Goal: Transaction & Acquisition: Book appointment/travel/reservation

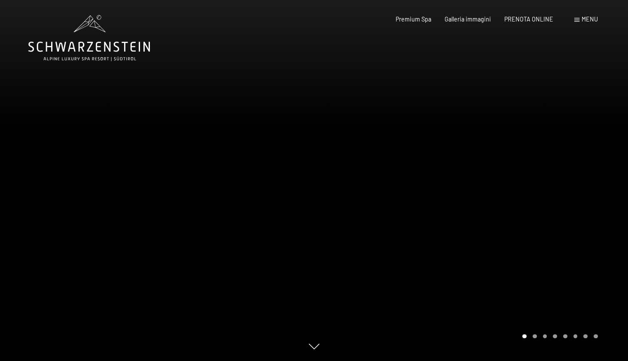
click at [547, 173] on div at bounding box center [471, 180] width 314 height 361
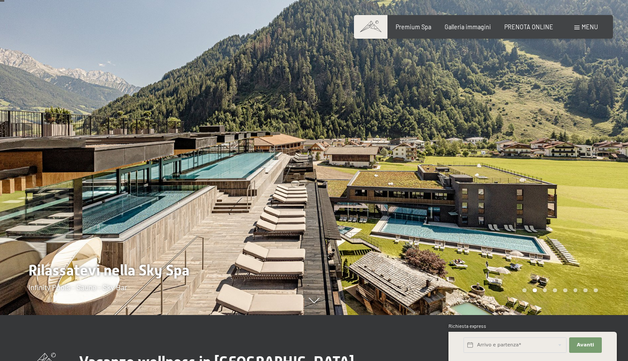
scroll to position [47, 0]
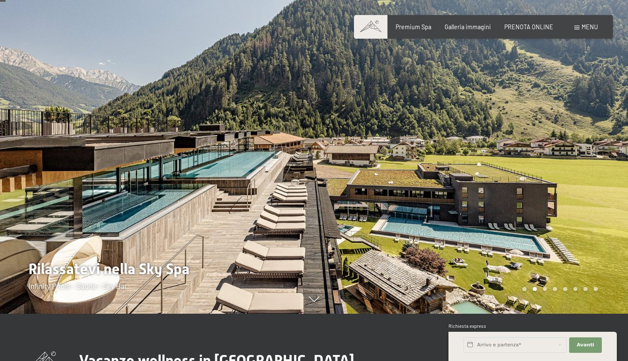
click at [550, 160] on div at bounding box center [471, 133] width 314 height 361
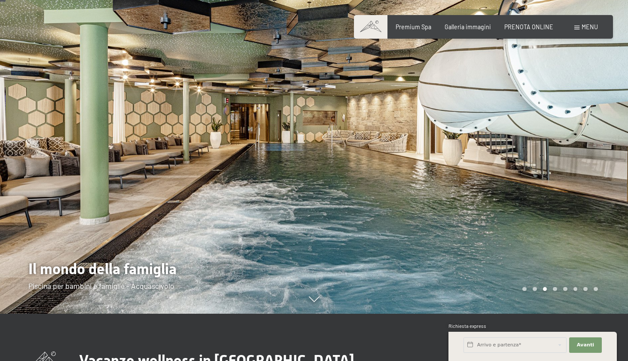
click at [563, 161] on div at bounding box center [471, 133] width 314 height 361
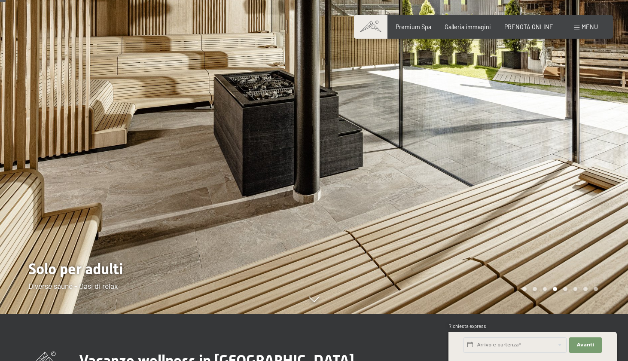
click at [563, 161] on div at bounding box center [471, 133] width 314 height 361
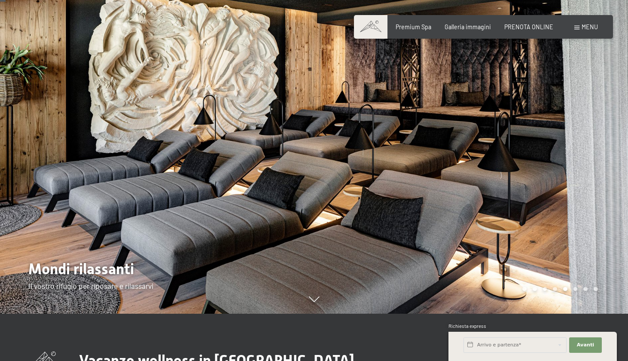
click at [563, 161] on div at bounding box center [471, 133] width 314 height 361
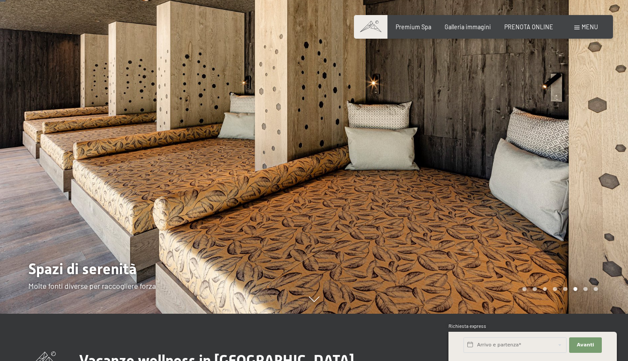
click at [563, 161] on div at bounding box center [471, 133] width 314 height 361
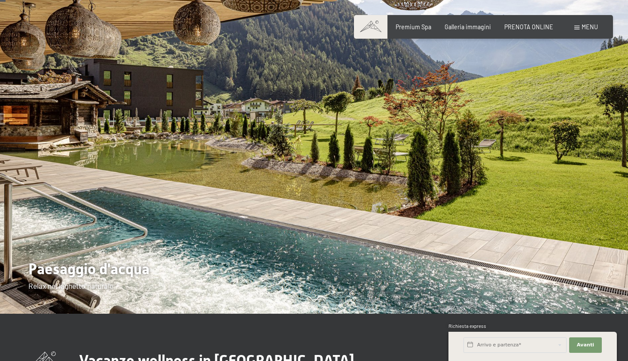
click at [563, 161] on div at bounding box center [471, 133] width 314 height 361
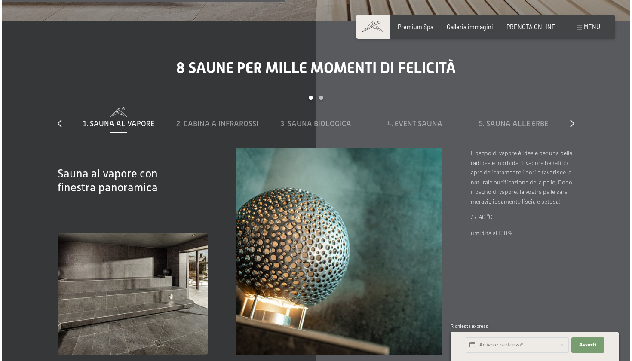
scroll to position [2509, 0]
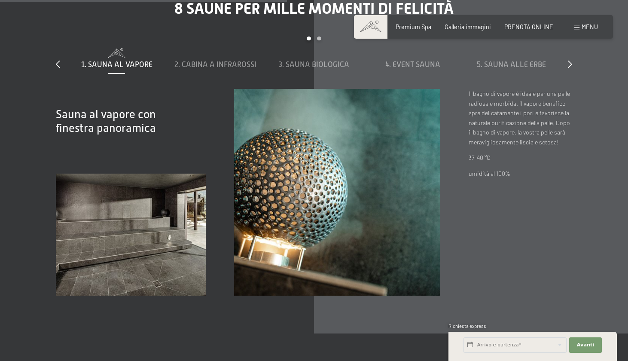
click at [575, 26] on span at bounding box center [576, 28] width 5 height 4
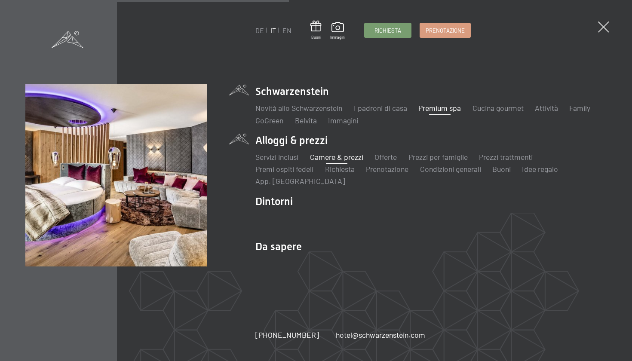
click at [335, 156] on link "Camere & prezzi" at bounding box center [336, 156] width 53 height 9
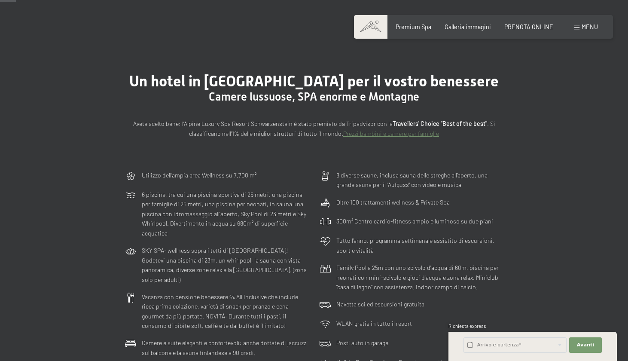
scroll to position [76, 0]
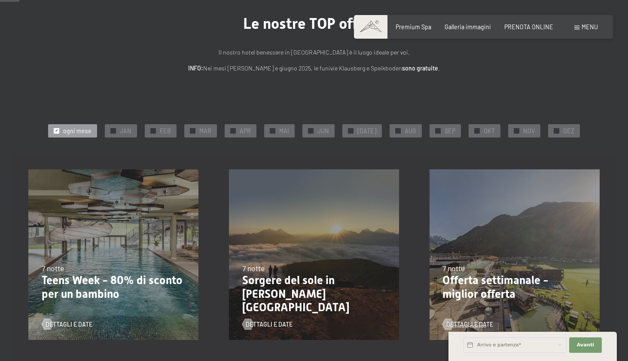
scroll to position [138, 0]
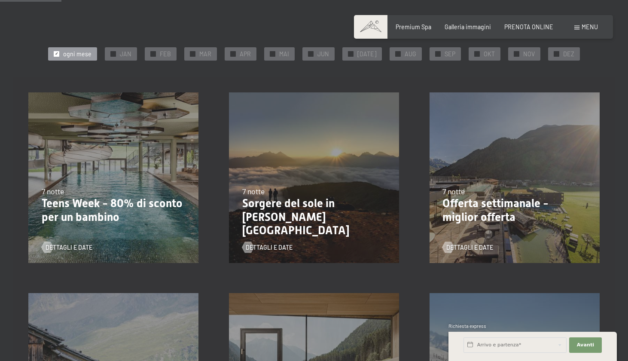
click at [125, 211] on p "Teens Week - 80% di sconto per un bambino" at bounding box center [114, 210] width 144 height 27
click at [81, 245] on span "Dettagli e Date" at bounding box center [77, 247] width 47 height 9
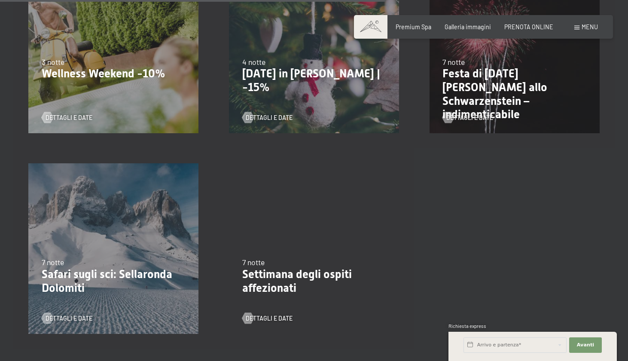
scroll to position [863, 0]
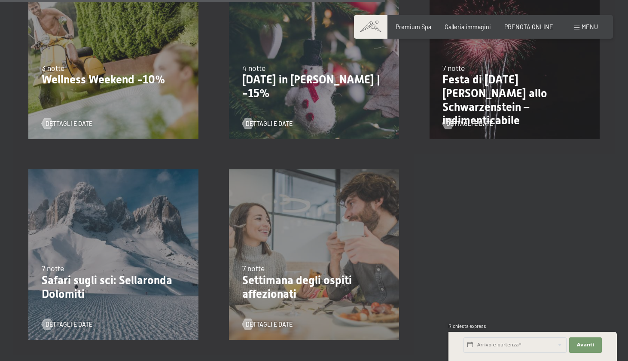
click at [134, 73] on p "Wellness Weekend -10%" at bounding box center [114, 80] width 144 height 14
click at [102, 95] on div "13/11/2025-1/12/2025 11/12/2025-22/12/2025 15/1/2026-26/1/2026 12/3/2026-23/3/2…" at bounding box center [113, 54] width 201 height 201
click at [80, 122] on span "Dettagli e Date" at bounding box center [77, 123] width 47 height 9
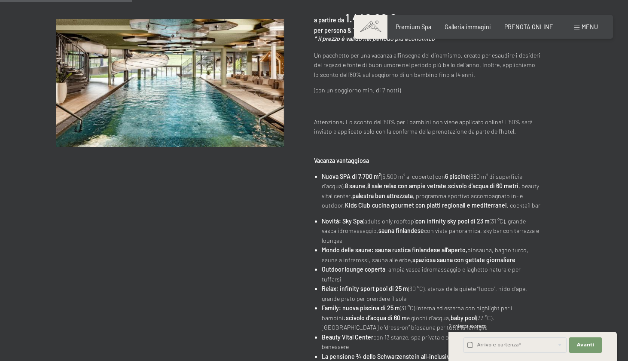
scroll to position [193, 0]
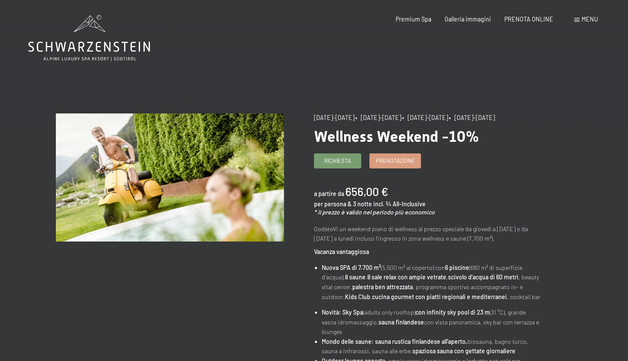
drag, startPoint x: 325, startPoint y: 121, endPoint x: 341, endPoint y: 121, distance: 15.9
click at [341, 121] on div "13/11/2025-1/12/2025 • 11/12/2025-22/12/2025 • 15/1/2026-26/1/2026 • 12/3/2026-…" at bounding box center [428, 117] width 228 height 9
click at [369, 122] on div "13/11/2025-1/12/2025 • 11/12/2025-22/12/2025 • 15/1/2026-26/1/2026 • 12/3/2026-…" at bounding box center [428, 117] width 228 height 9
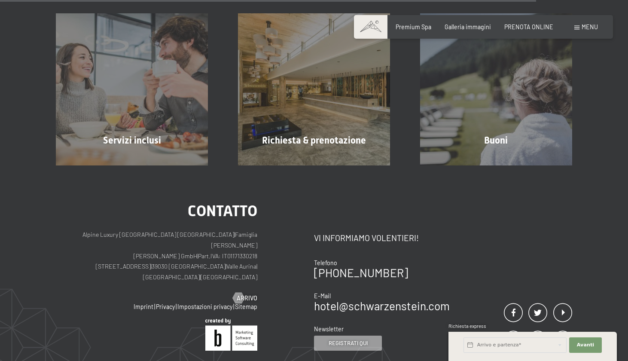
scroll to position [708, 0]
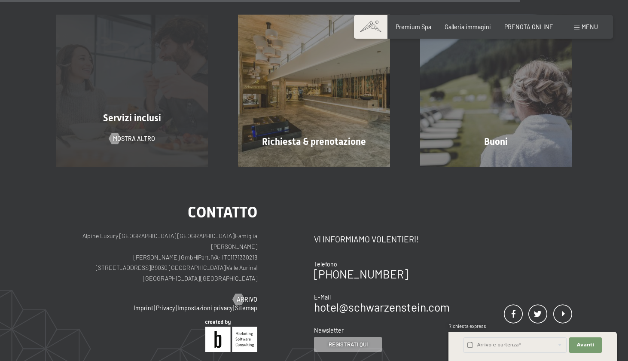
click at [153, 85] on div "Servizi inclusi mostra altro" at bounding box center [132, 91] width 182 height 152
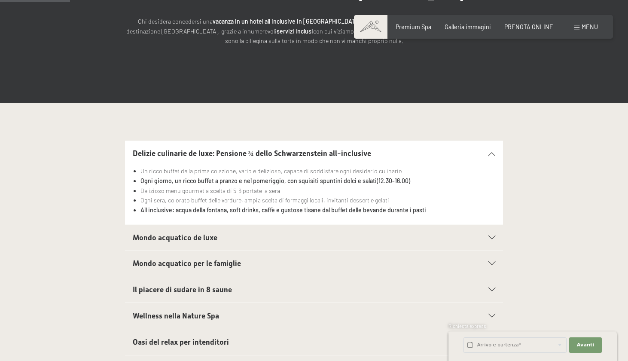
scroll to position [166, 0]
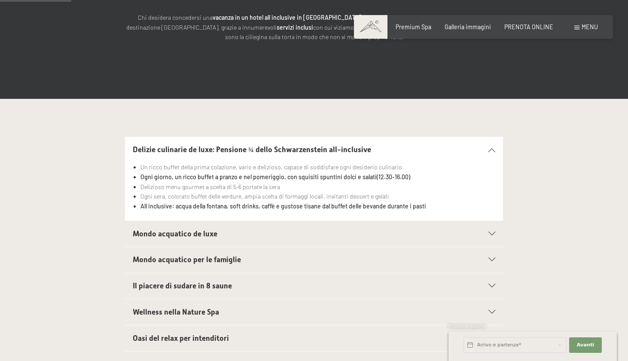
click at [266, 231] on h2 "Mondo acquatico de luxe" at bounding box center [296, 234] width 327 height 11
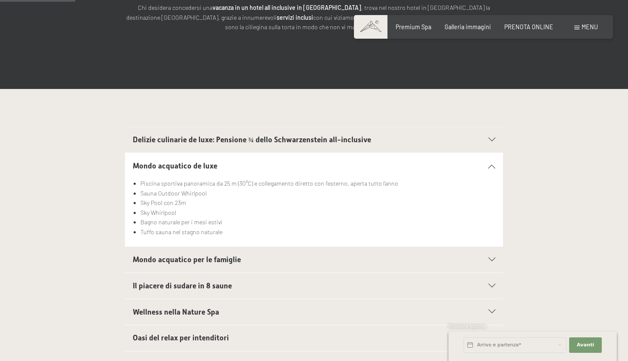
scroll to position [177, 0]
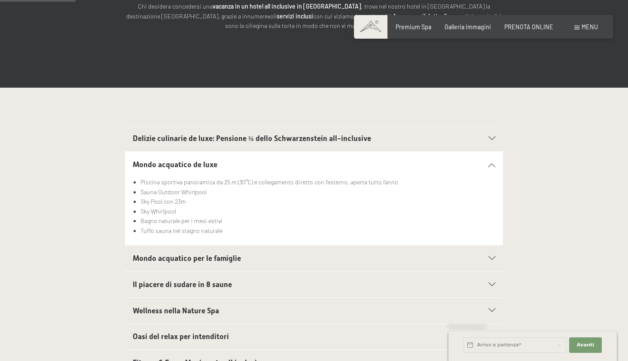
click at [295, 140] on span "Delizie culinarie de luxe: Pensione ¾ dello Schwarzenstein all-inclusive" at bounding box center [252, 138] width 238 height 9
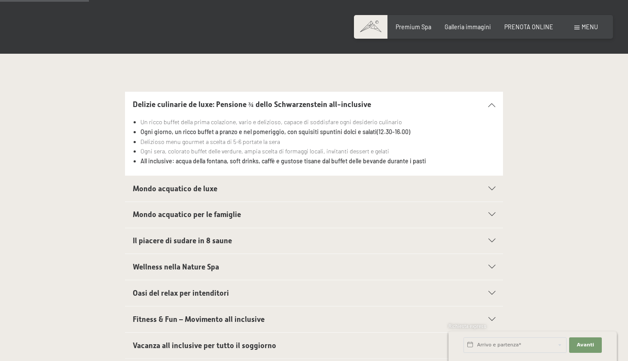
scroll to position [213, 0]
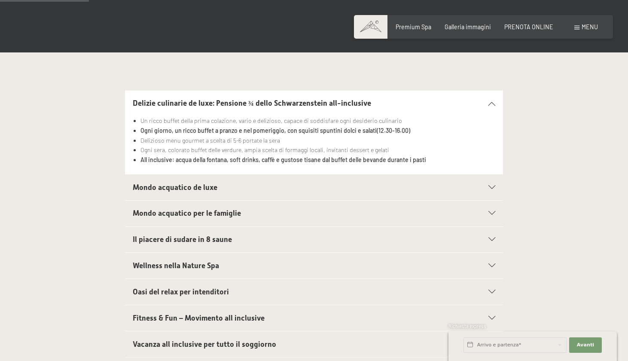
click at [233, 185] on h2 "Mondo acquatico de luxe" at bounding box center [296, 187] width 327 height 11
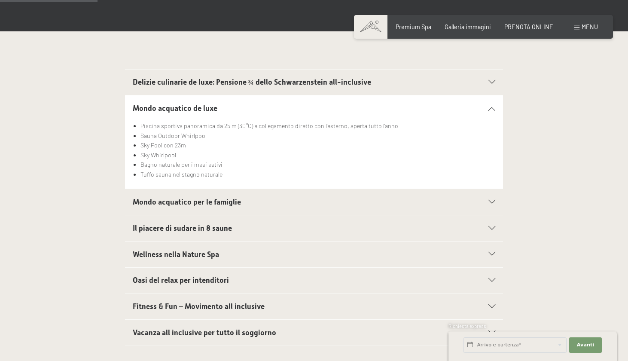
scroll to position [238, 0]
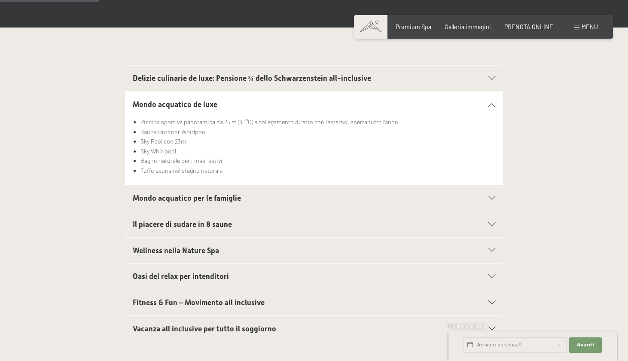
click at [226, 194] on span "Mondo acquatico per le famiglie" at bounding box center [187, 198] width 108 height 9
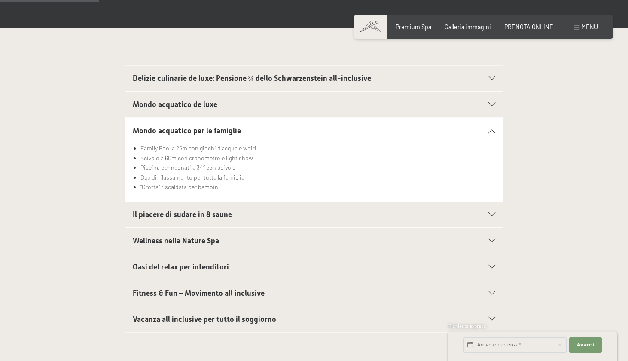
click at [216, 209] on h2 "Il piacere di sudare in 8 saune" at bounding box center [296, 214] width 327 height 11
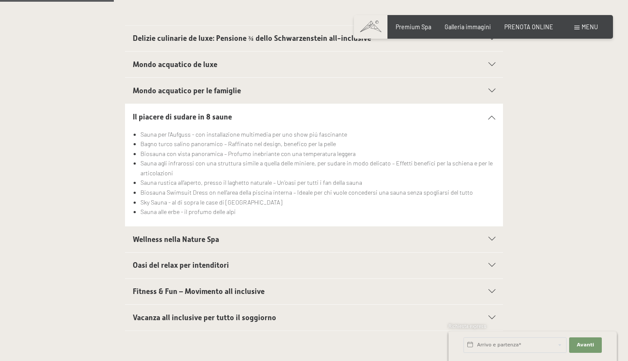
scroll to position [281, 0]
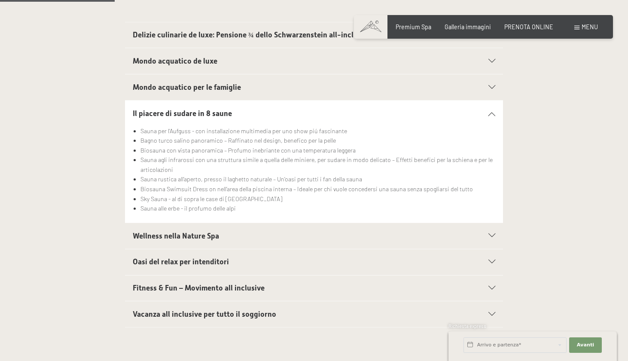
click at [220, 231] on h2 "Wellness nella Nature Spa" at bounding box center [296, 236] width 327 height 11
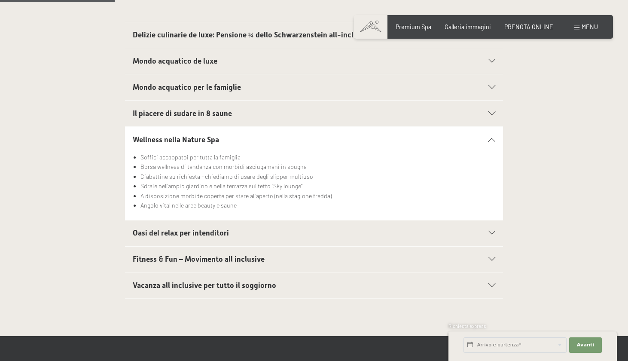
click at [219, 229] on span "Oasi del relax per intenditori" at bounding box center [181, 233] width 96 height 9
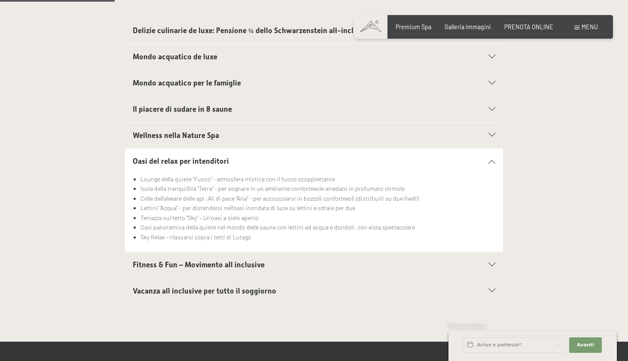
scroll to position [289, 0]
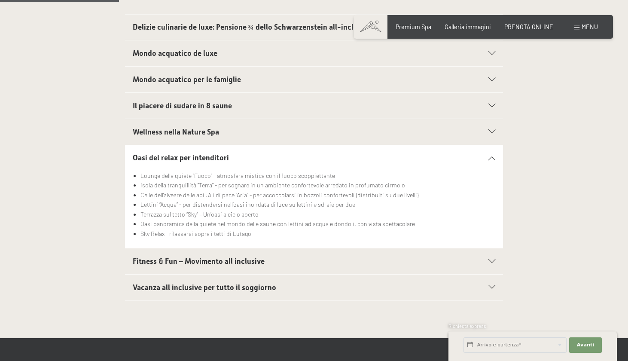
click at [216, 248] on div "Fitness & Fun – Movimento all inclusive" at bounding box center [314, 261] width 363 height 26
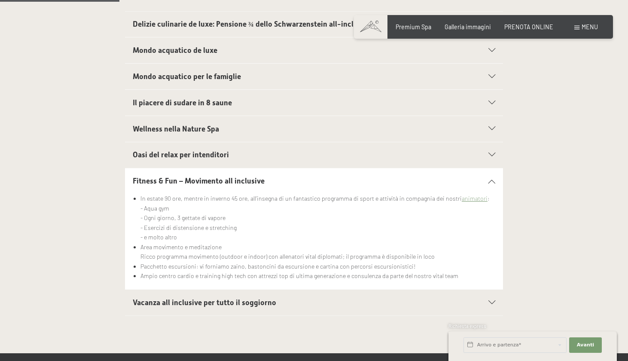
scroll to position [293, 0]
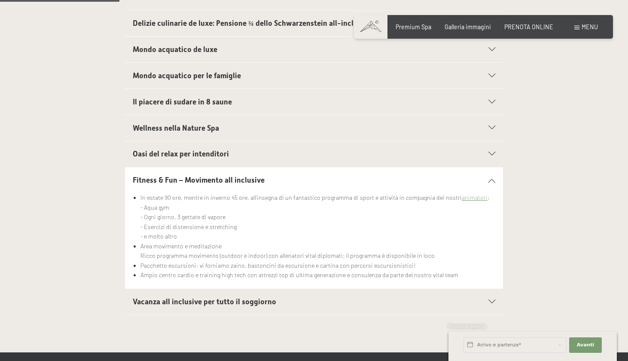
click at [243, 143] on div "Oasi del relax per intenditori" at bounding box center [314, 154] width 363 height 26
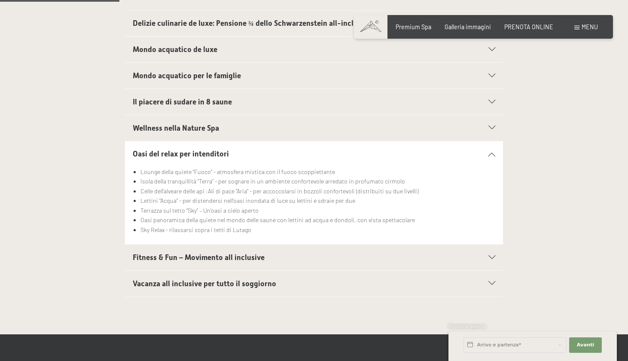
click at [253, 125] on h2 "Wellness nella Nature Spa" at bounding box center [296, 128] width 327 height 11
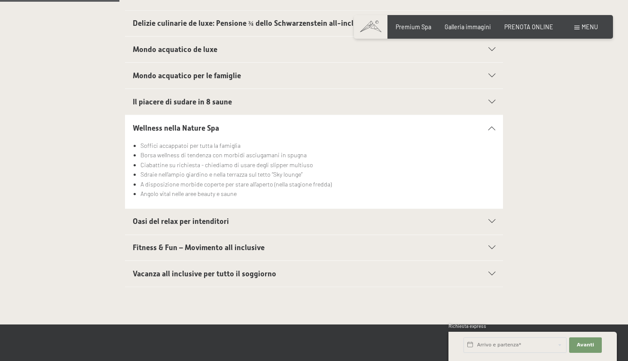
click at [197, 216] on h2 "Oasi del relax per intenditori" at bounding box center [296, 221] width 327 height 11
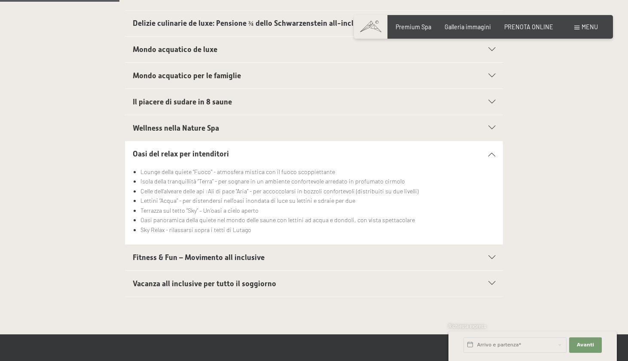
click at [198, 271] on div "Vacanza all inclusive per tutto il soggiorno" at bounding box center [314, 284] width 363 height 26
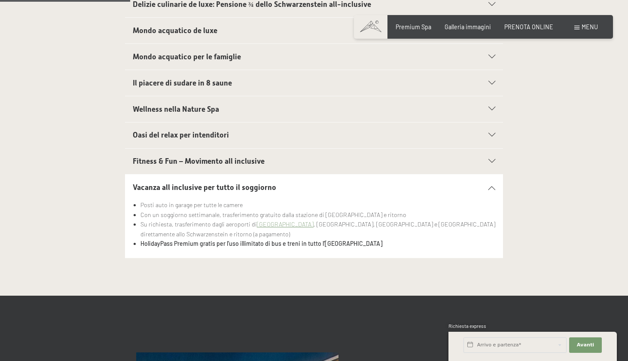
scroll to position [312, 0]
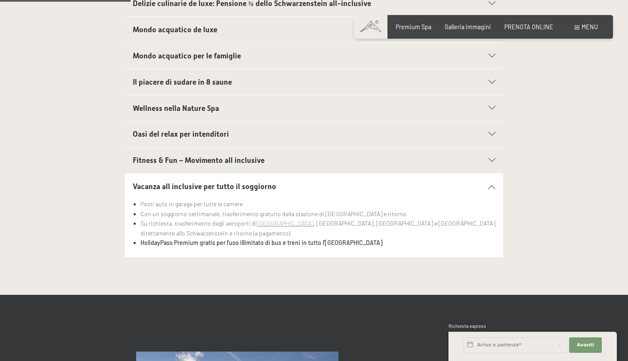
click at [210, 162] on span "Fitness & Fun – Movimento all inclusive" at bounding box center [199, 160] width 132 height 9
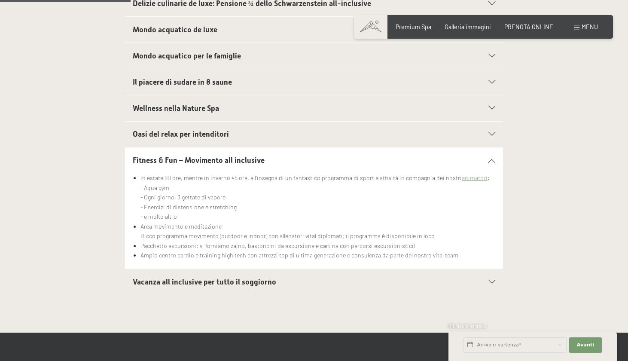
click at [211, 279] on span "Vacanza all inclusive per tutto il soggiorno" at bounding box center [205, 282] width 144 height 9
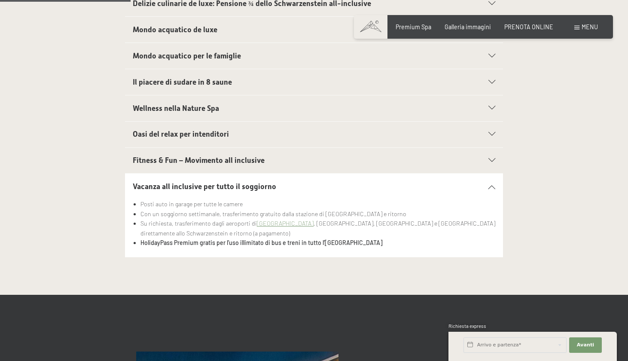
click at [215, 164] on div "Fitness & Fun – Movimento all inclusive" at bounding box center [314, 161] width 363 height 26
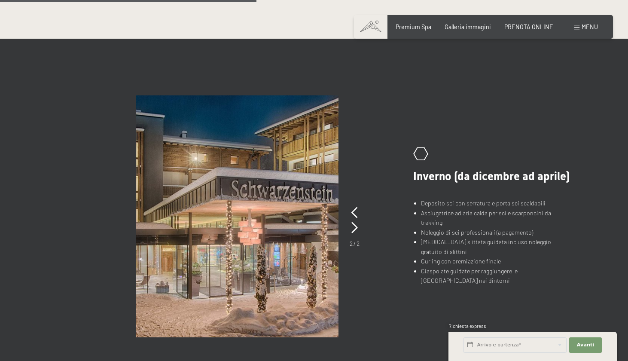
scroll to position [629, 0]
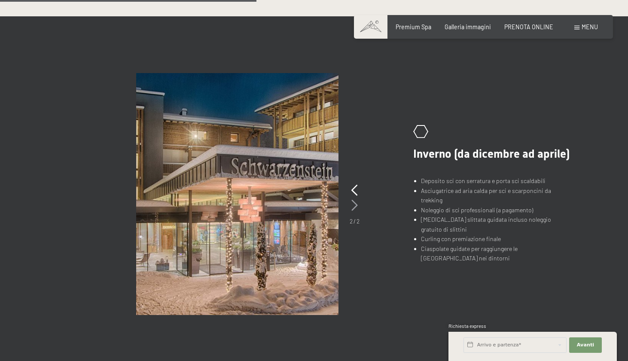
click at [352, 201] on icon at bounding box center [354, 205] width 6 height 11
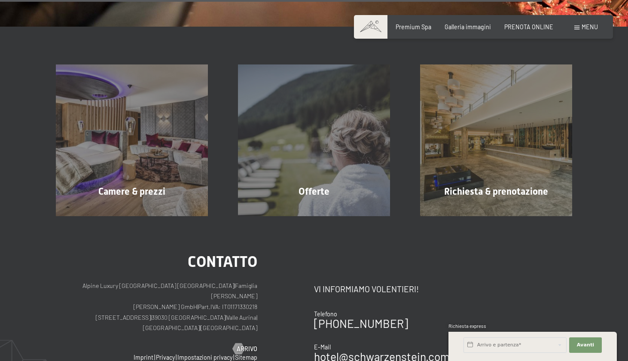
scroll to position [1329, 0]
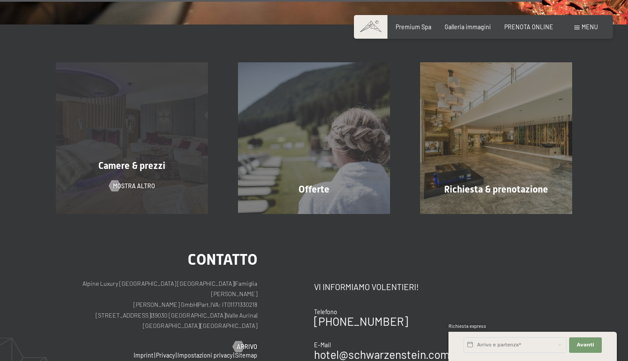
click at [153, 165] on span "Camere & prezzi" at bounding box center [131, 165] width 67 height 11
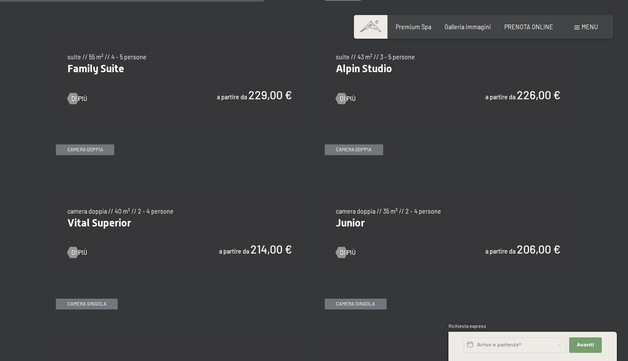
scroll to position [976, 0]
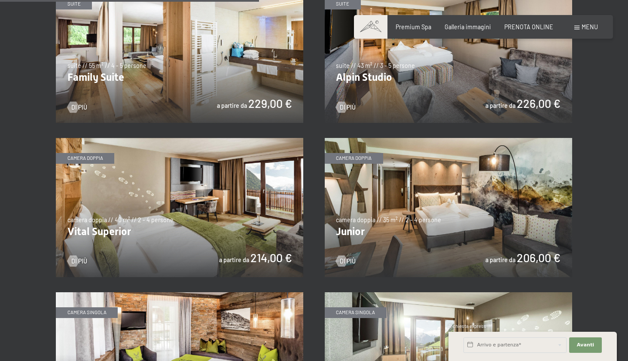
click at [411, 228] on img at bounding box center [448, 207] width 247 height 139
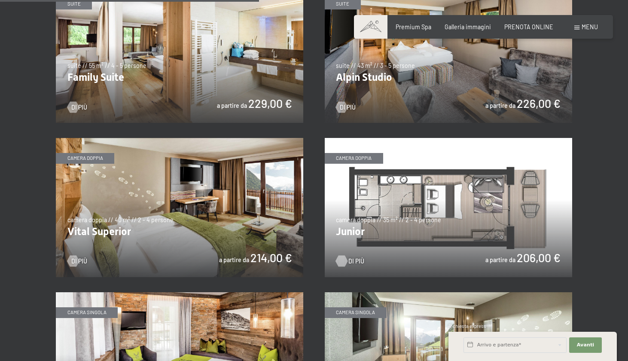
click at [349, 257] on span "Di più" at bounding box center [356, 261] width 16 height 9
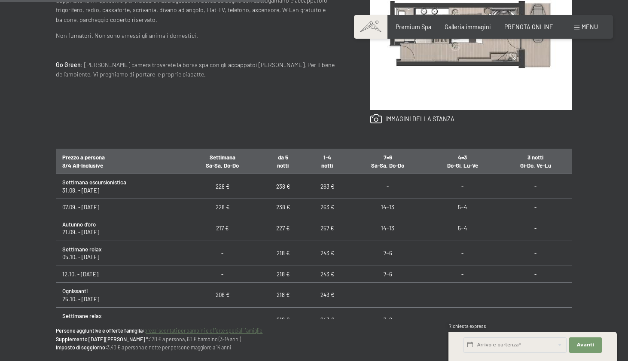
click at [529, 189] on td "-" at bounding box center [535, 186] width 73 height 25
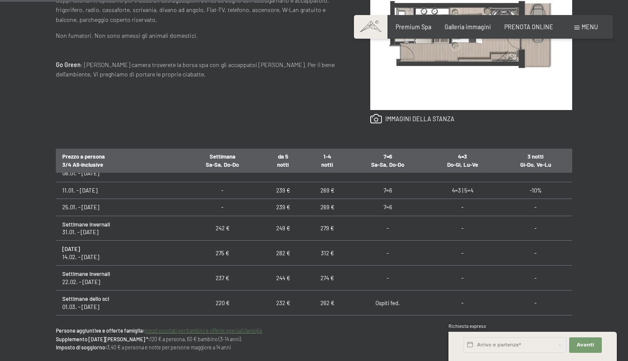
scroll to position [300, 0]
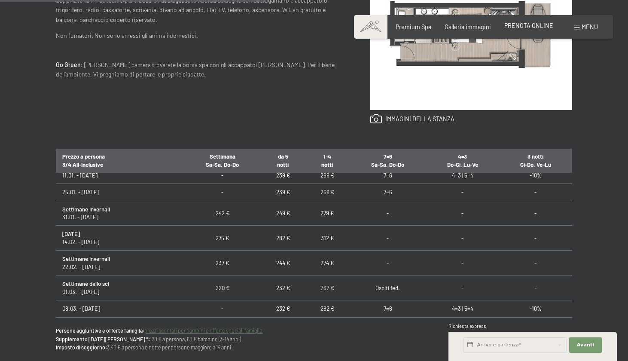
click at [523, 27] on span "PRENOTA ONLINE" at bounding box center [528, 25] width 49 height 7
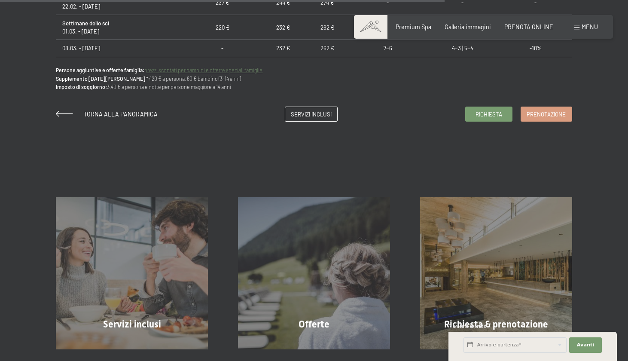
scroll to position [775, 0]
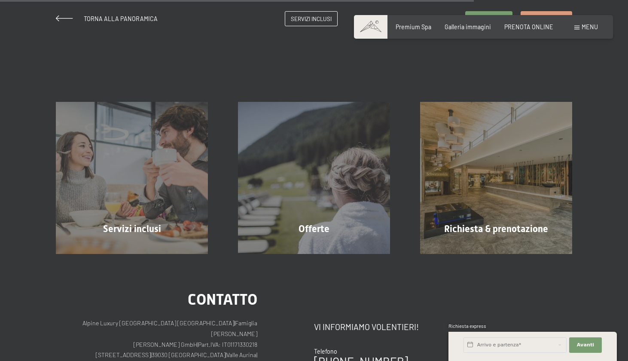
click at [531, 31] on div "Prenotazione Richiesta Premium Spa Galleria immagini PRENOTA ONLINE Menu DE IT …" at bounding box center [483, 27] width 229 height 9
click at [529, 28] on span "PRENOTA ONLINE" at bounding box center [528, 25] width 49 height 7
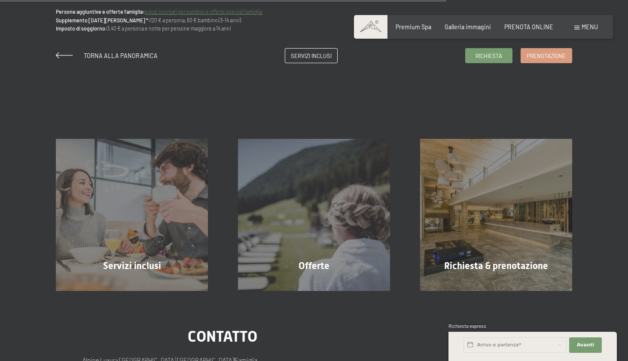
scroll to position [741, 0]
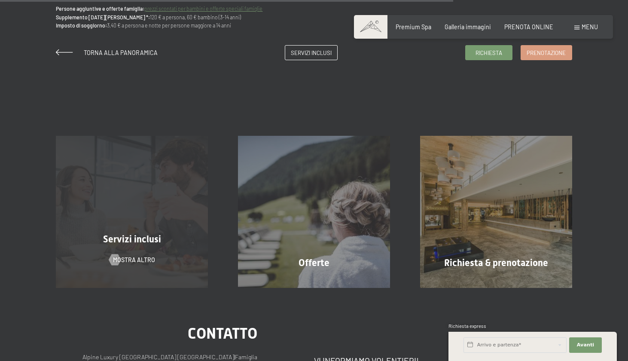
click at [134, 245] on div "Servizi inclusi" at bounding box center [132, 239] width 182 height 13
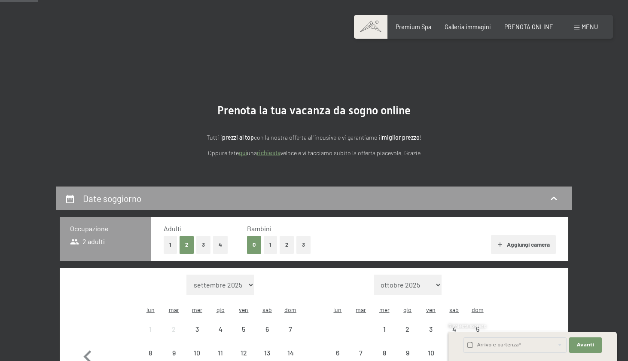
scroll to position [135, 0]
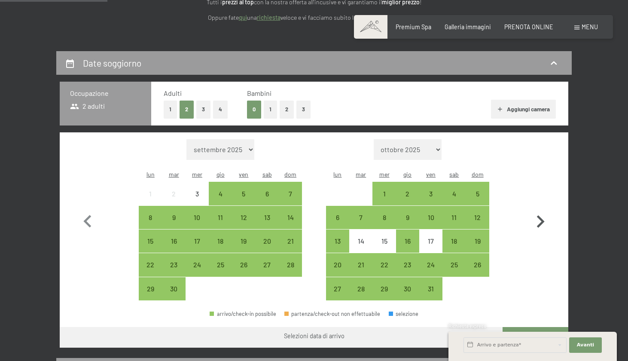
click at [535, 215] on icon "button" at bounding box center [540, 221] width 25 height 25
select select "[DATE]"
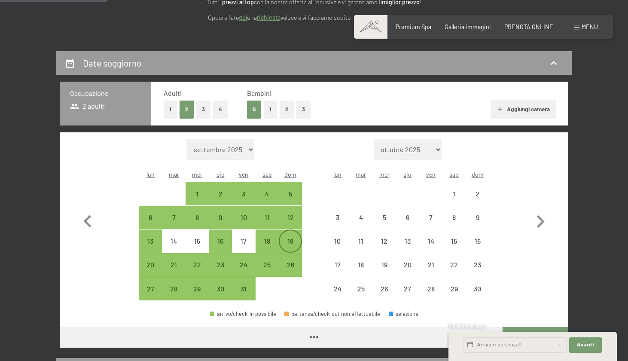
select select "[DATE]"
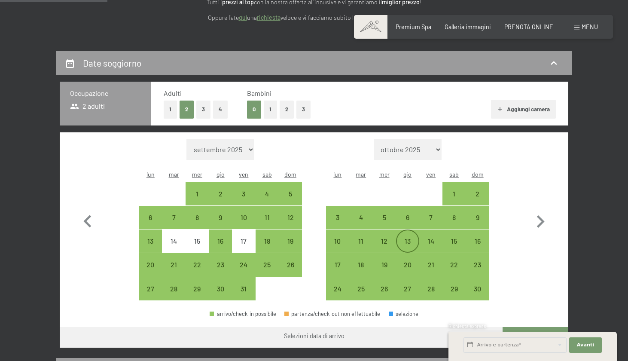
click at [409, 238] on div "13" at bounding box center [407, 248] width 21 height 21
select select "[DATE]"
select select "2025-11-01"
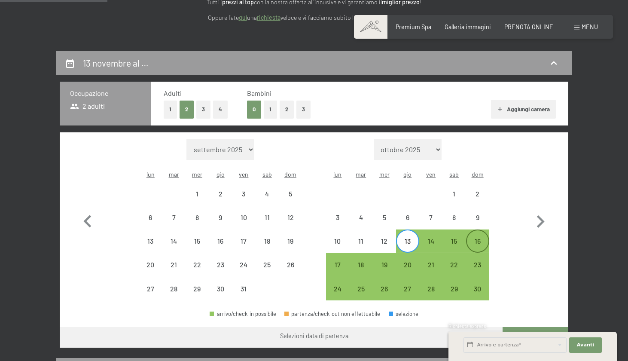
click at [482, 238] on div "16" at bounding box center [477, 248] width 21 height 21
select select "2025-10-01"
select select "2025-11-01"
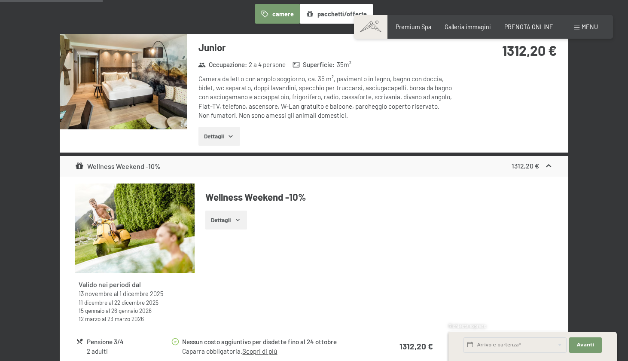
scroll to position [623, 0]
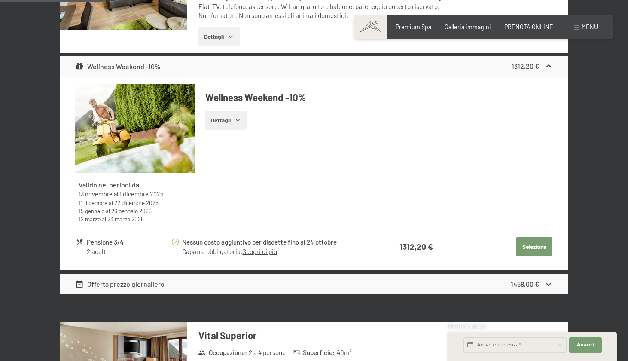
click at [351, 274] on div "Offerta prezzo giornaliero 1458,00 €" at bounding box center [314, 284] width 509 height 21
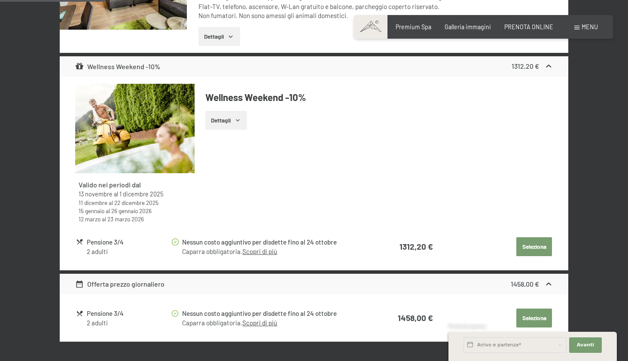
click at [351, 274] on div "Offerta prezzo giornaliero 1458,00 €" at bounding box center [314, 284] width 509 height 21
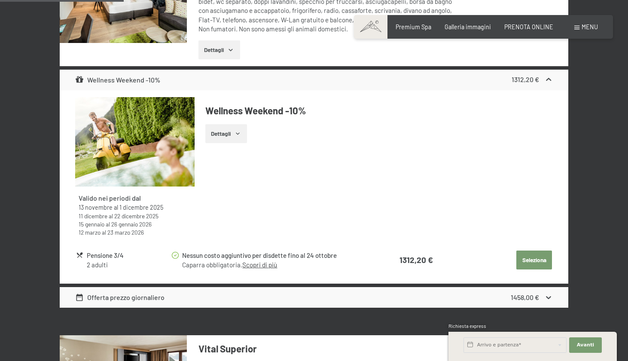
scroll to position [553, 0]
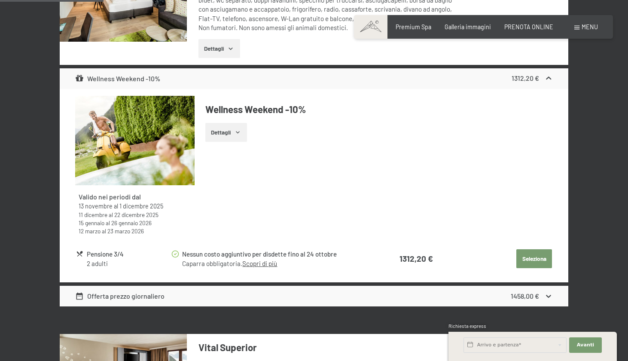
click at [538, 249] on button "Seleziona" at bounding box center [534, 258] width 36 height 19
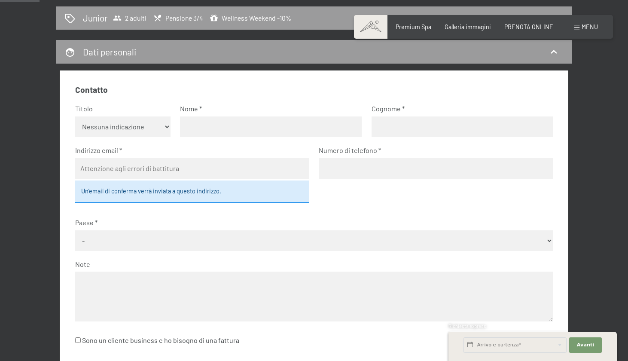
scroll to position [60, 0]
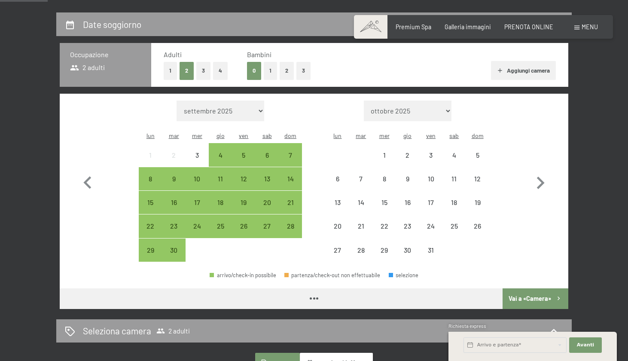
scroll to position [221, 0]
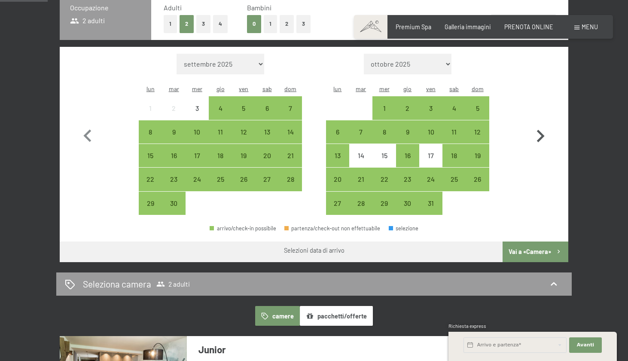
click at [534, 124] on icon "button" at bounding box center [540, 136] width 25 height 25
select select "[DATE]"
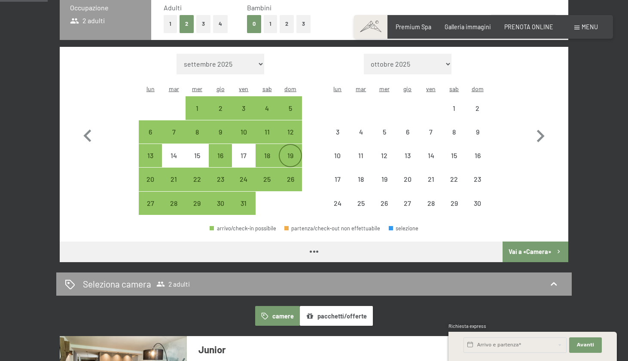
select select "[DATE]"
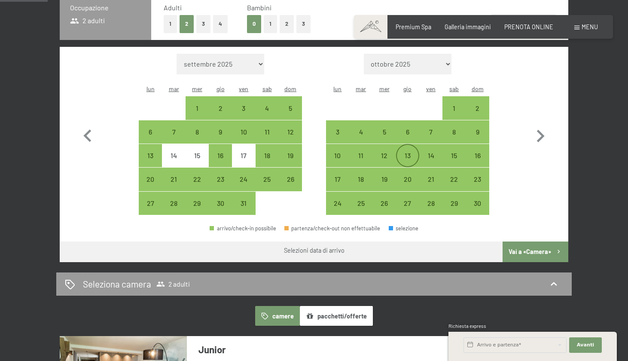
click at [408, 152] on div "13" at bounding box center [407, 162] width 21 height 21
select select "[DATE]"
select select "2025-11-01"
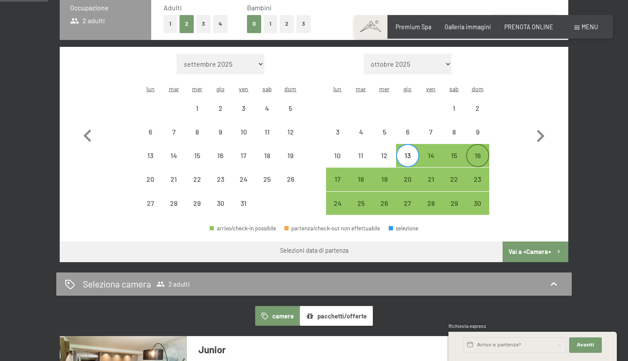
click at [473, 152] on div "16" at bounding box center [477, 162] width 21 height 21
select select "2025-10-01"
select select "2025-11-01"
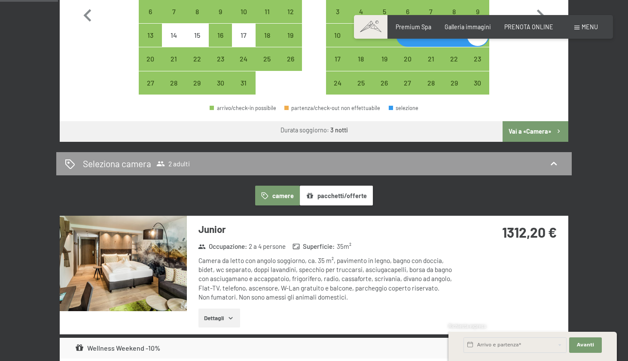
click at [541, 122] on button "Vai a «Camera»" at bounding box center [536, 131] width 66 height 21
select select "2025-10-01"
select select "2025-11-01"
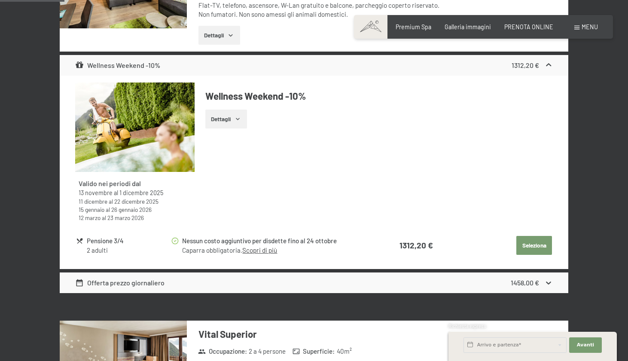
scroll to position [353, 0]
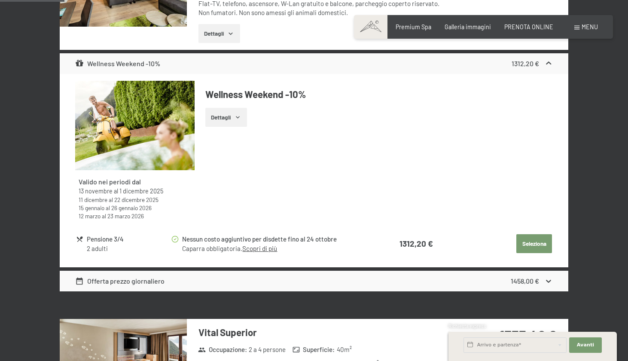
click at [242, 119] on button "Dettagli" at bounding box center [226, 117] width 42 height 19
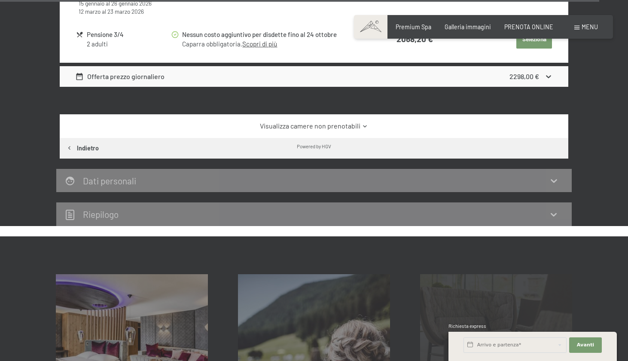
scroll to position [2846, 0]
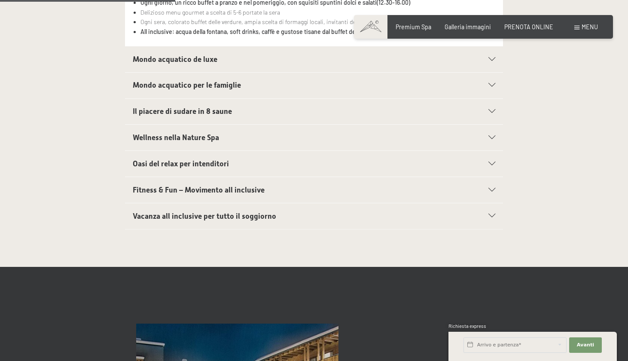
scroll to position [291, 0]
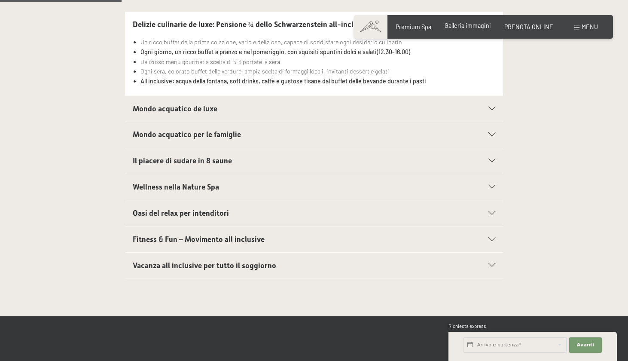
click at [453, 29] on span "Galleria immagini" at bounding box center [468, 25] width 46 height 7
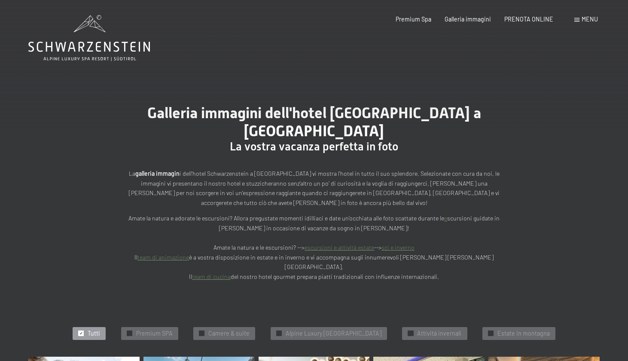
click at [574, 20] on div "Prenotazione Richiesta Premium Spa Galleria immagini PRENOTA ONLINE Menu DE IT …" at bounding box center [483, 19] width 229 height 9
click at [582, 18] on span "Menu" at bounding box center [590, 18] width 16 height 7
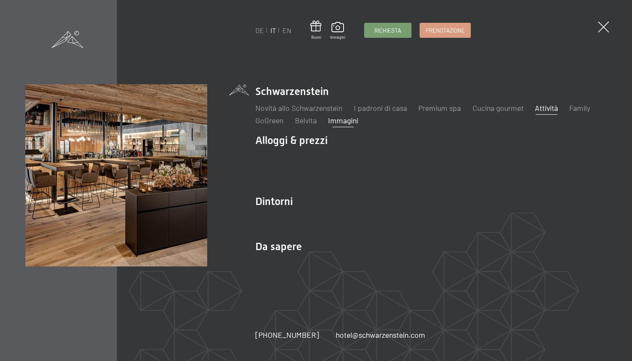
click at [545, 112] on link "Attività" at bounding box center [545, 107] width 23 height 9
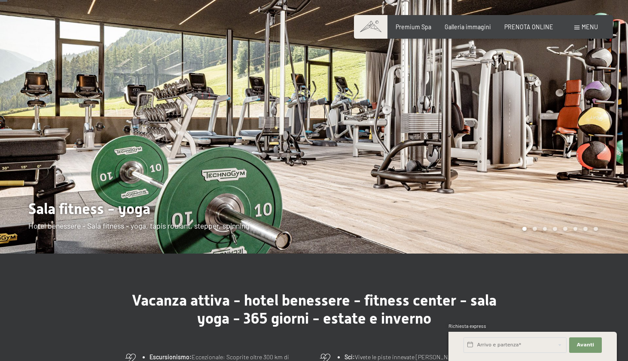
scroll to position [26, 0]
click at [565, 183] on div at bounding box center [471, 113] width 314 height 279
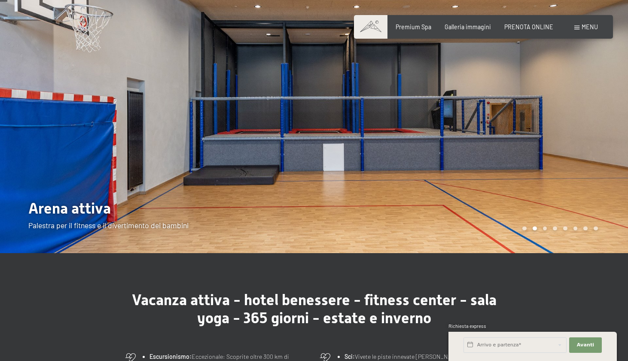
click at [569, 159] on div at bounding box center [471, 113] width 314 height 279
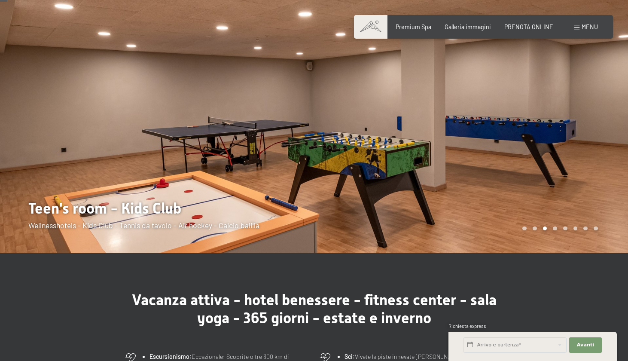
click at [569, 159] on div at bounding box center [471, 113] width 314 height 279
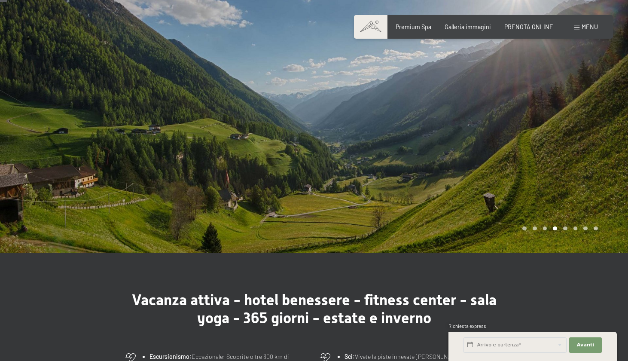
click at [569, 159] on div at bounding box center [471, 113] width 314 height 279
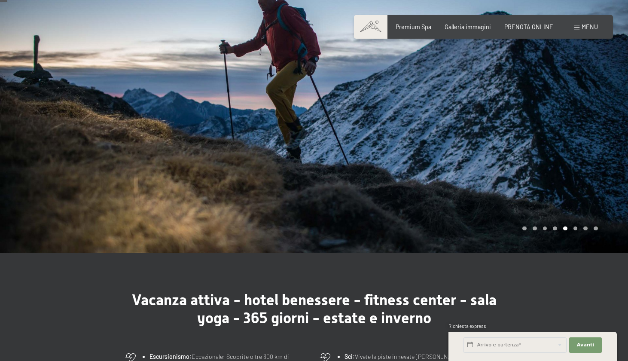
click at [569, 159] on div at bounding box center [471, 113] width 314 height 279
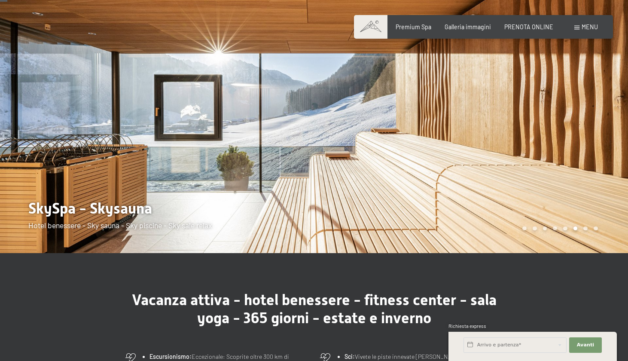
click at [569, 159] on div at bounding box center [471, 113] width 314 height 279
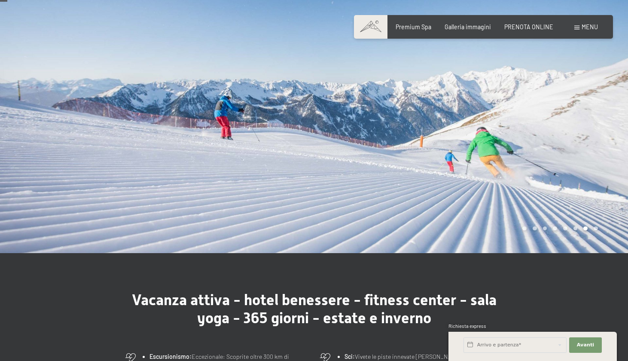
click at [569, 159] on div at bounding box center [471, 113] width 314 height 279
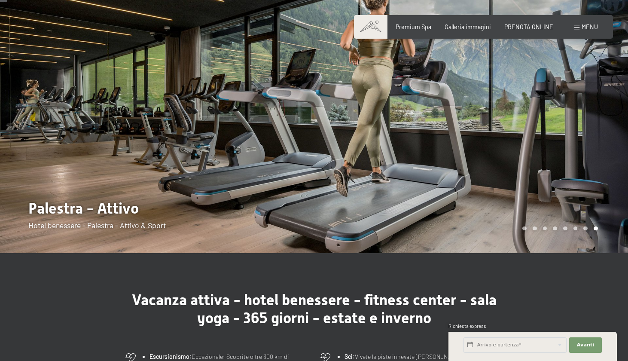
click at [569, 159] on div at bounding box center [471, 113] width 314 height 279
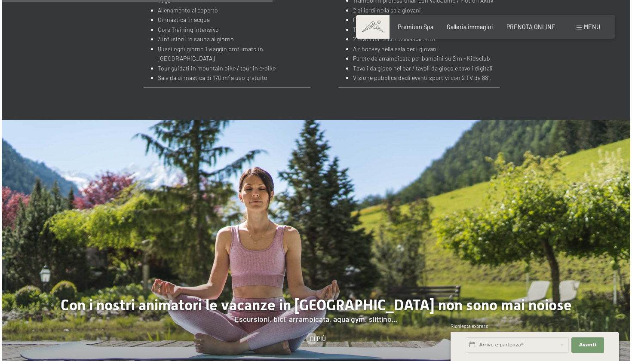
scroll to position [1330, 0]
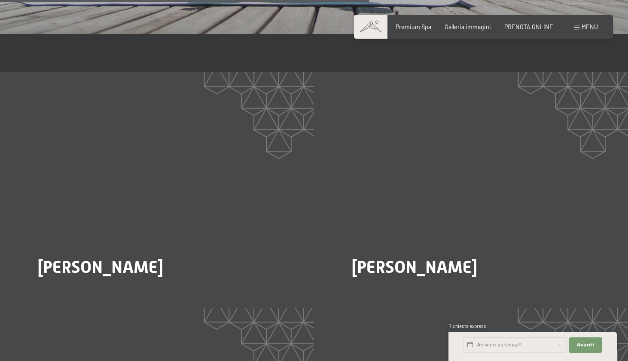
click at [576, 27] on span at bounding box center [576, 28] width 5 height 4
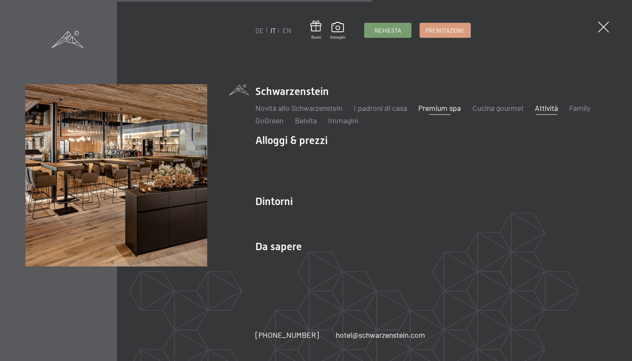
click at [448, 110] on link "Premium spa" at bounding box center [439, 107] width 43 height 9
click at [487, 108] on link "Cucina gourmet" at bounding box center [497, 107] width 51 height 9
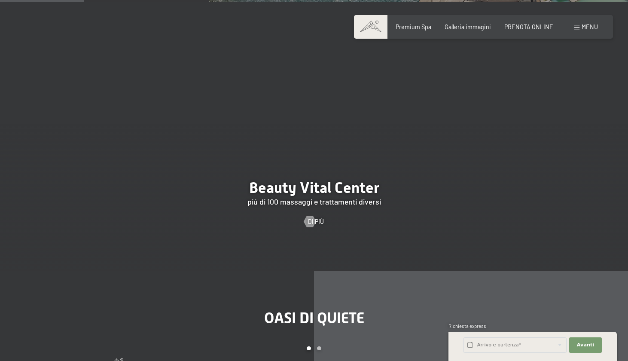
scroll to position [820, 0]
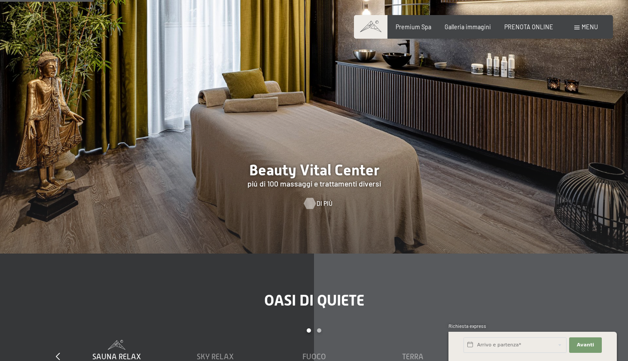
click at [313, 200] on div at bounding box center [310, 203] width 6 height 11
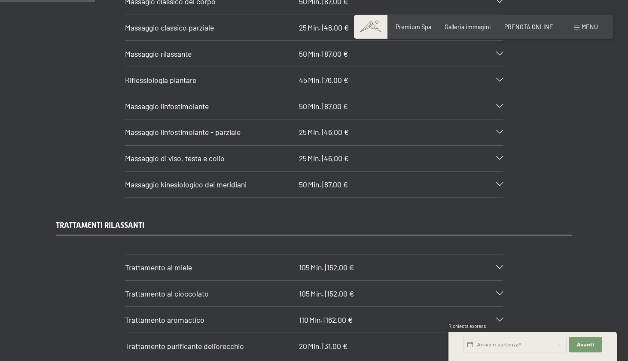
scroll to position [1010, 0]
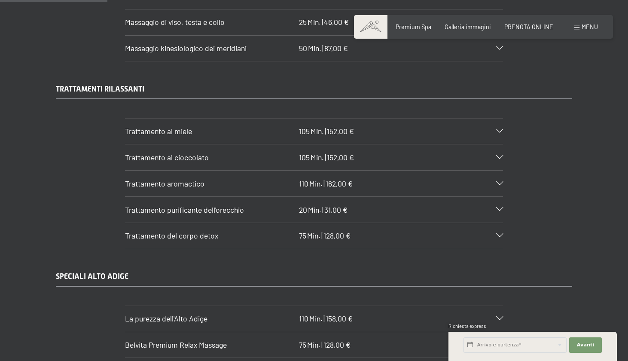
click at [443, 199] on div "Trattamento purificante dell'orecchio 20 Min. | 31,00 €" at bounding box center [314, 210] width 378 height 26
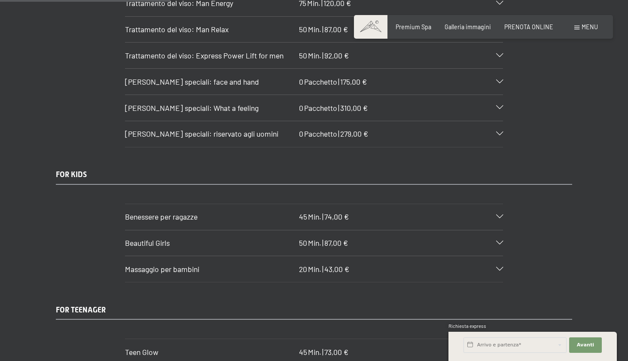
scroll to position [1633, 0]
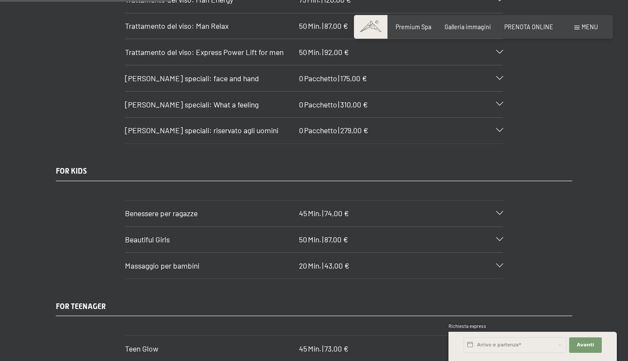
click at [328, 201] on div "Benessere per ragazze 45 Min. | 74,00 €" at bounding box center [314, 214] width 378 height 26
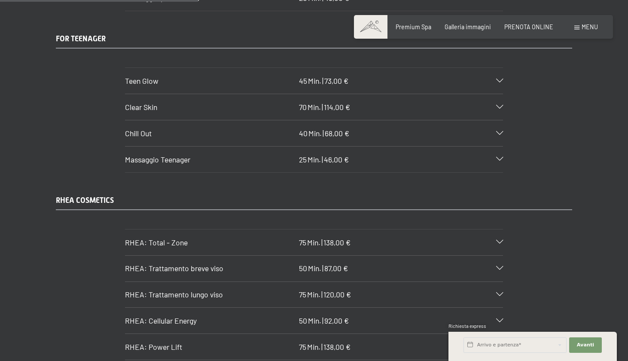
scroll to position [1888, 0]
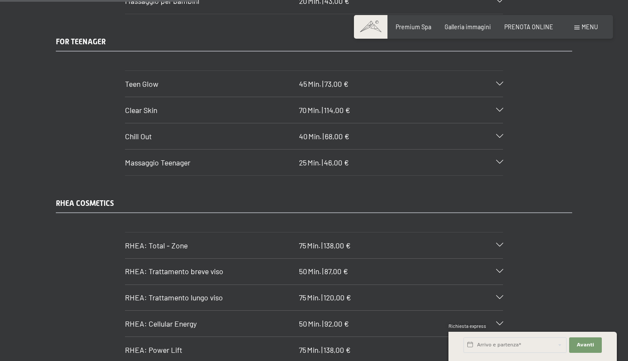
click at [385, 71] on div "Teen Glow 45 Min. | 73,00 €" at bounding box center [314, 84] width 378 height 26
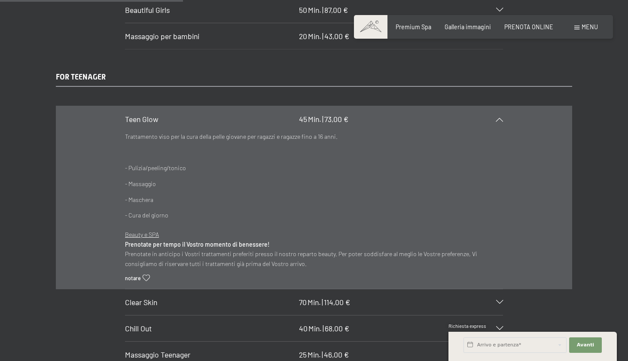
scroll to position [1737, 0]
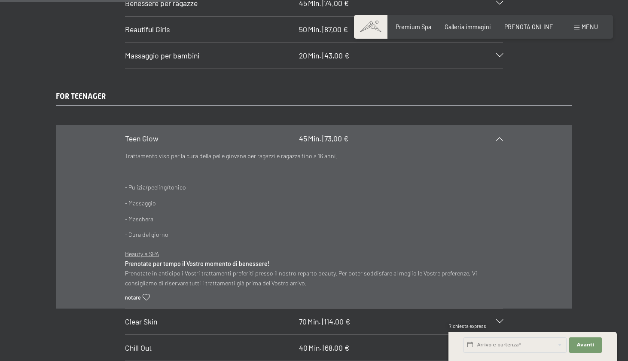
click at [245, 316] on h3 "Clear Skin" at bounding box center [210, 321] width 170 height 11
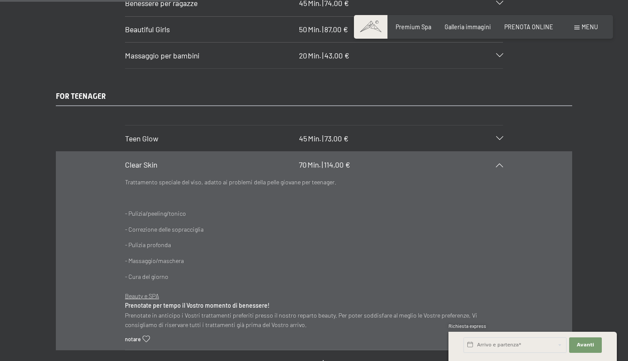
click at [253, 133] on h3 "Teen Glow" at bounding box center [210, 138] width 170 height 11
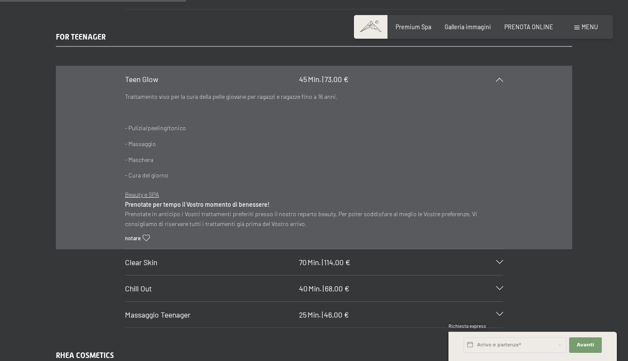
scroll to position [1843, 0]
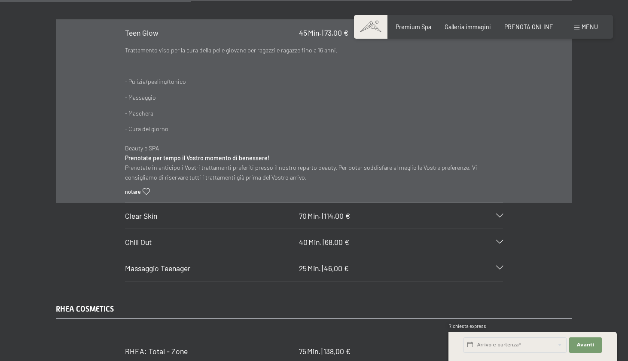
click at [207, 263] on h3 "Massaggio Teenager" at bounding box center [210, 268] width 170 height 11
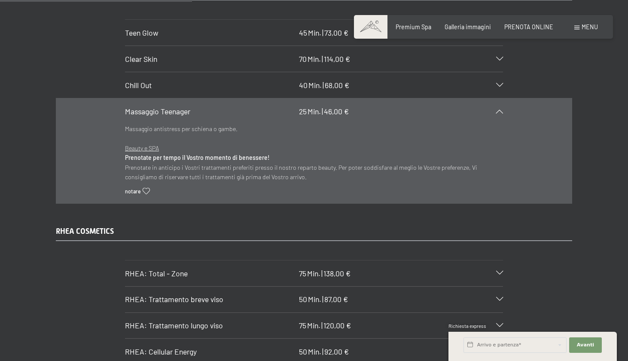
scroll to position [1763, 0]
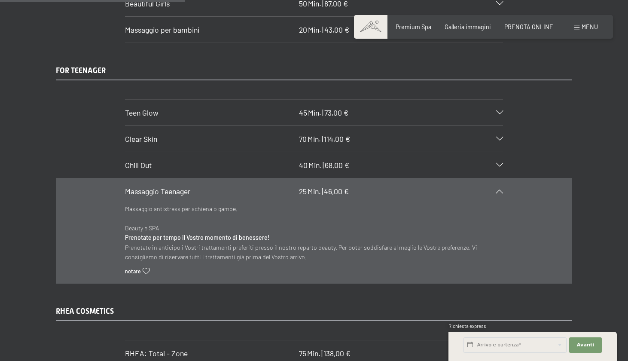
click at [235, 160] on h3 "Chill Out" at bounding box center [210, 165] width 170 height 11
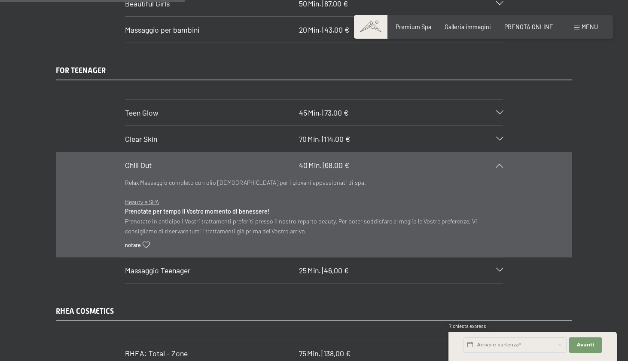
click at [236, 134] on h3 "Clear Skin" at bounding box center [210, 139] width 170 height 11
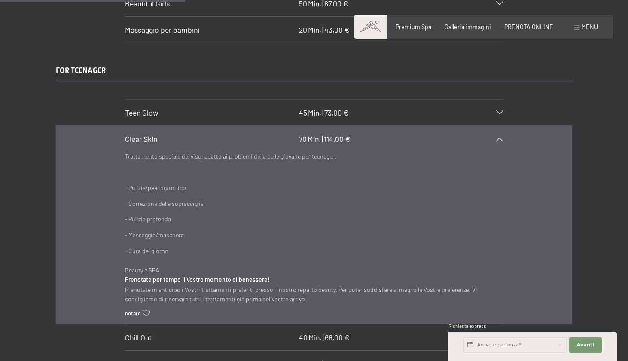
click at [238, 107] on h3 "Teen Glow" at bounding box center [210, 112] width 170 height 11
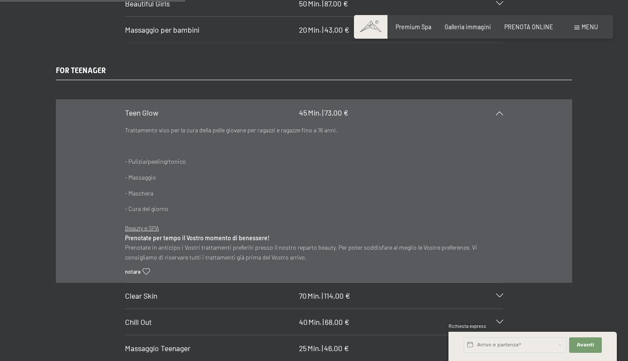
click at [188, 283] on div "Clear Skin 70 Min. | 114,00 €" at bounding box center [314, 296] width 378 height 26
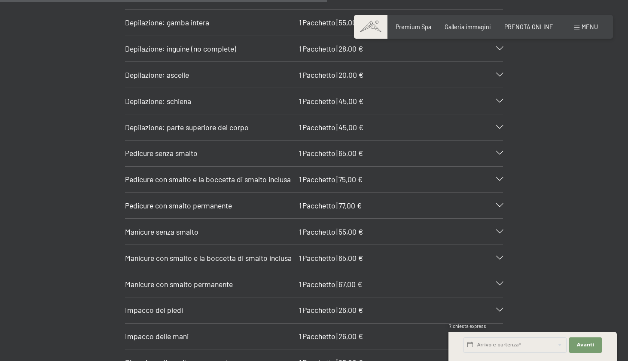
scroll to position [3170, 0]
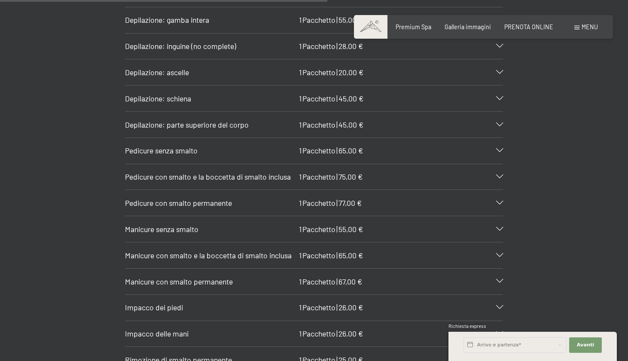
click at [201, 277] on span "Manicure con smalto permanente" at bounding box center [179, 281] width 108 height 9
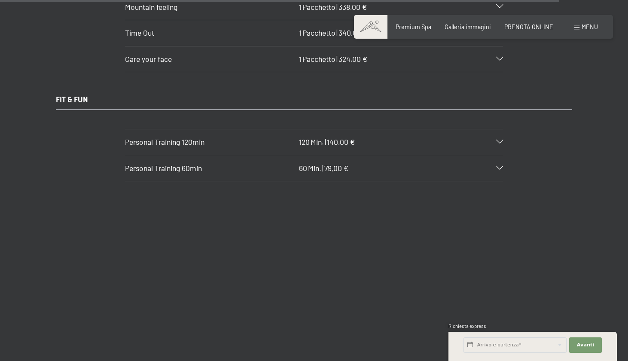
scroll to position [5331, 0]
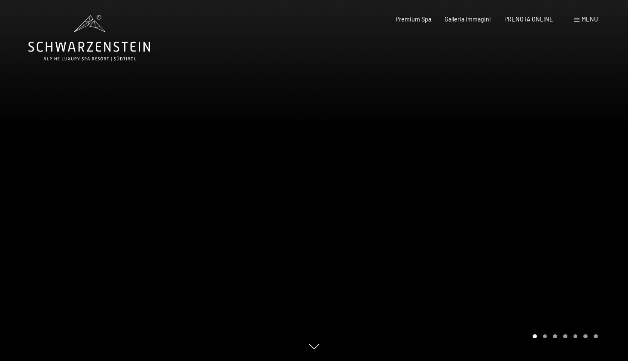
click at [487, 113] on div at bounding box center [471, 180] width 314 height 361
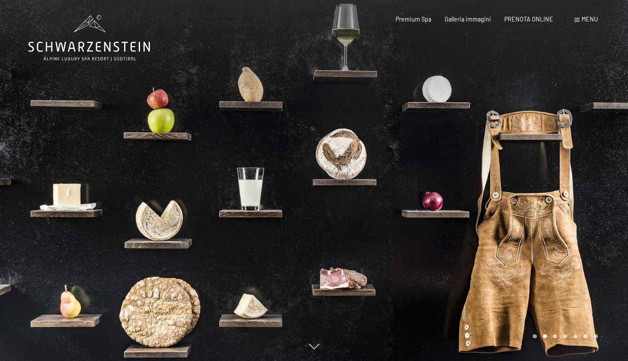
click at [489, 137] on div at bounding box center [471, 180] width 314 height 361
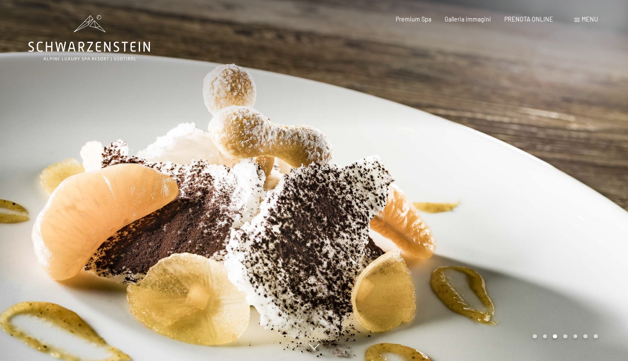
click at [489, 137] on div at bounding box center [471, 180] width 314 height 361
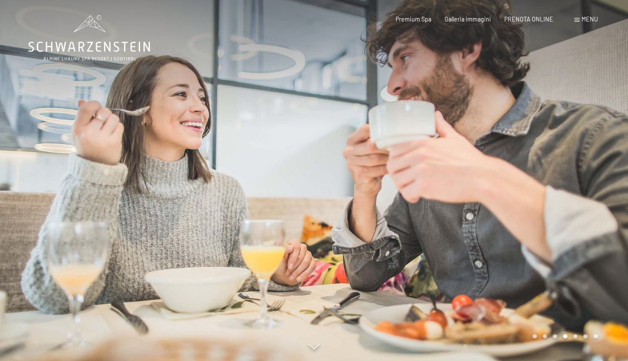
click at [489, 144] on div at bounding box center [471, 180] width 314 height 361
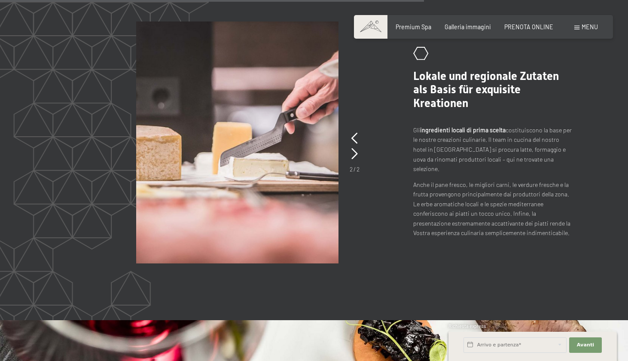
scroll to position [1518, 0]
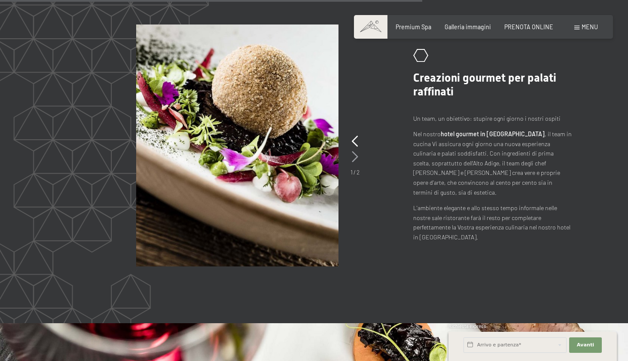
click at [353, 155] on icon at bounding box center [355, 156] width 6 height 11
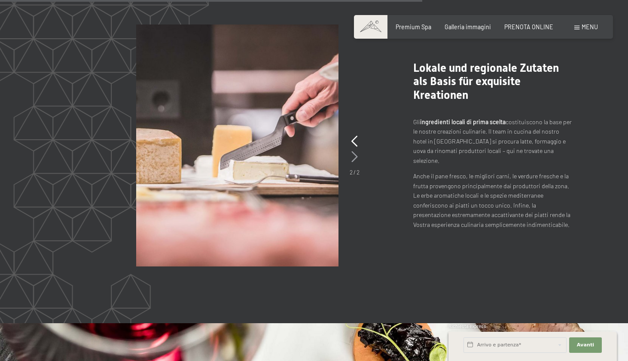
click at [353, 155] on icon at bounding box center [354, 156] width 6 height 11
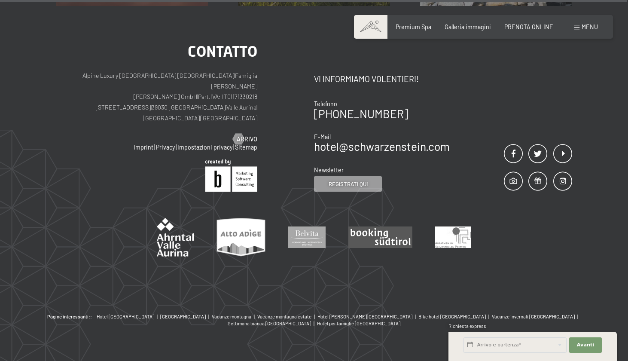
scroll to position [2294, 0]
